Goal: Use online tool/utility: Utilize a website feature to perform a specific function

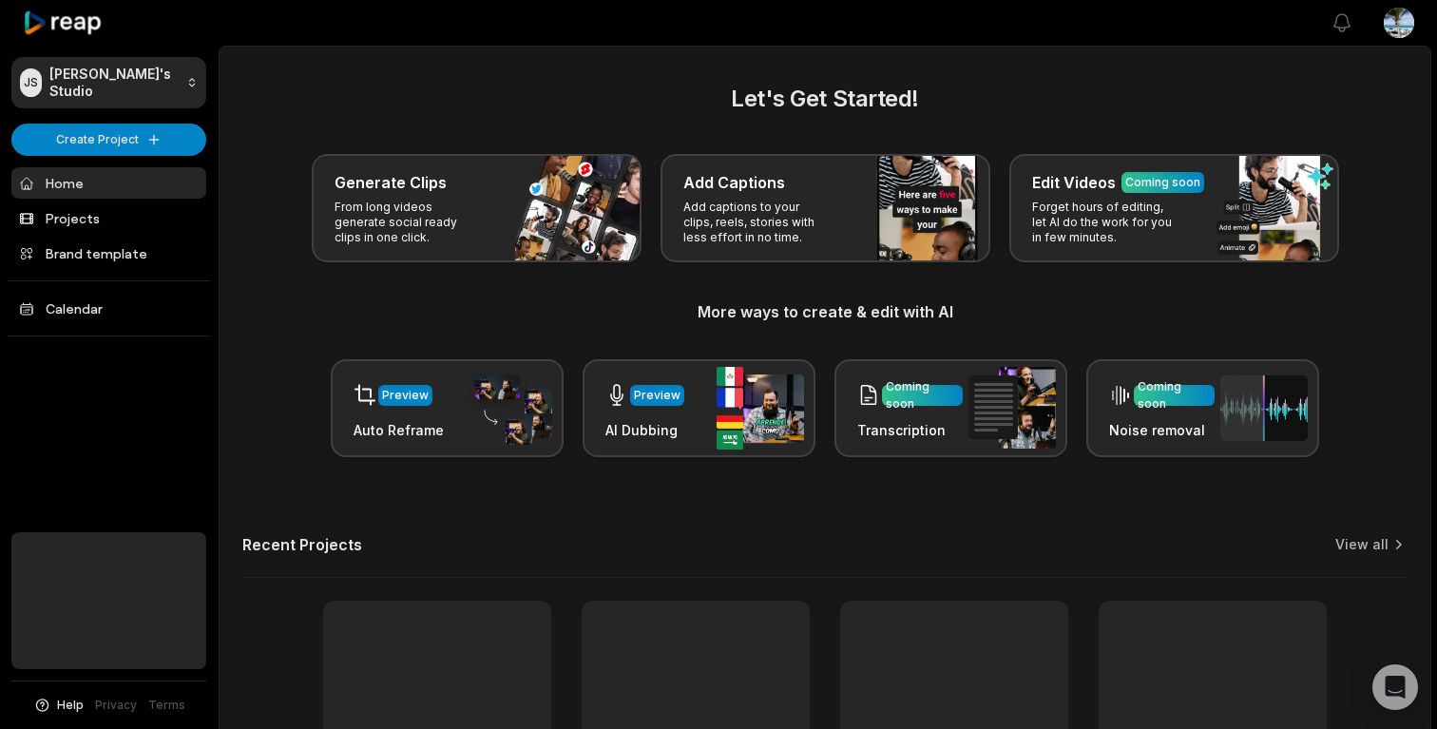
click at [793, 232] on p "Add captions to your clips, reels, stories with less effort in no time." at bounding box center [756, 223] width 147 height 46
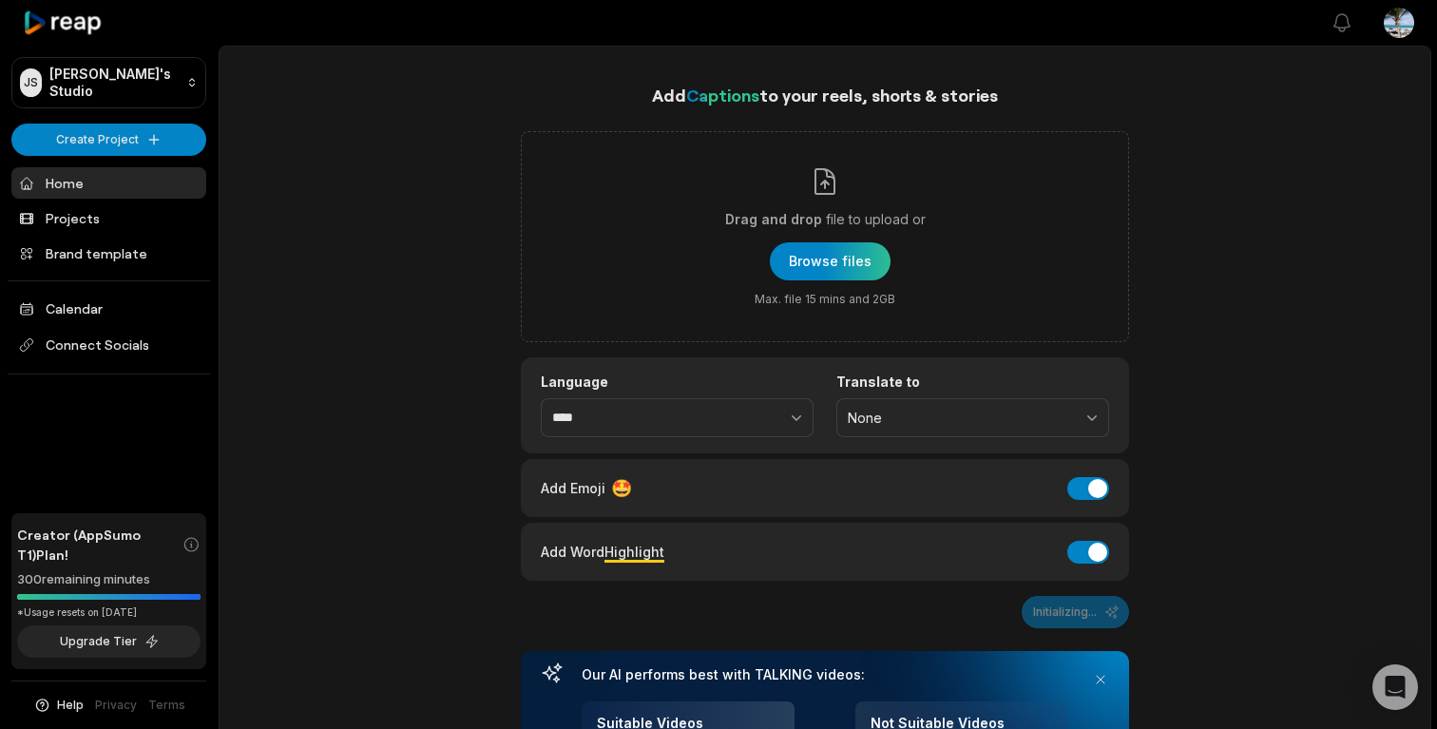
click at [94, 189] on link "Home" at bounding box center [108, 182] width 195 height 31
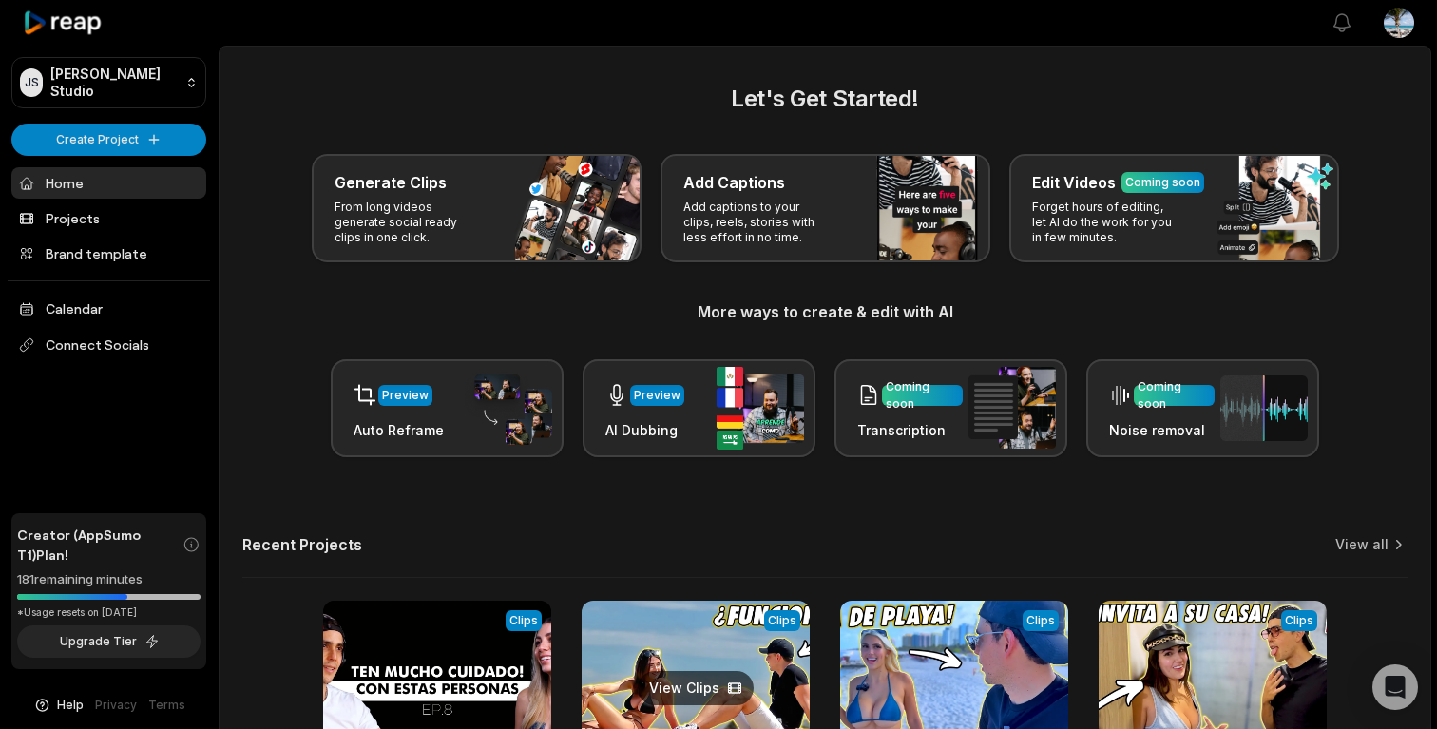
click at [686, 631] on link at bounding box center [696, 725] width 228 height 249
